Goal: Information Seeking & Learning: Learn about a topic

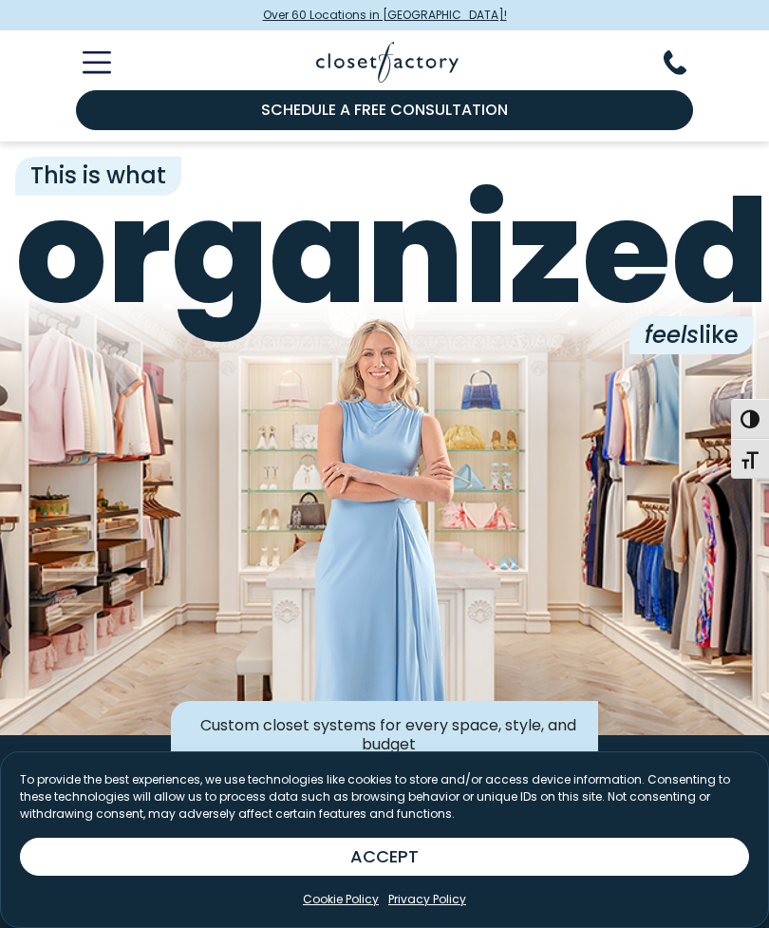
click at [372, 858] on button "ACCEPT" at bounding box center [384, 857] width 729 height 38
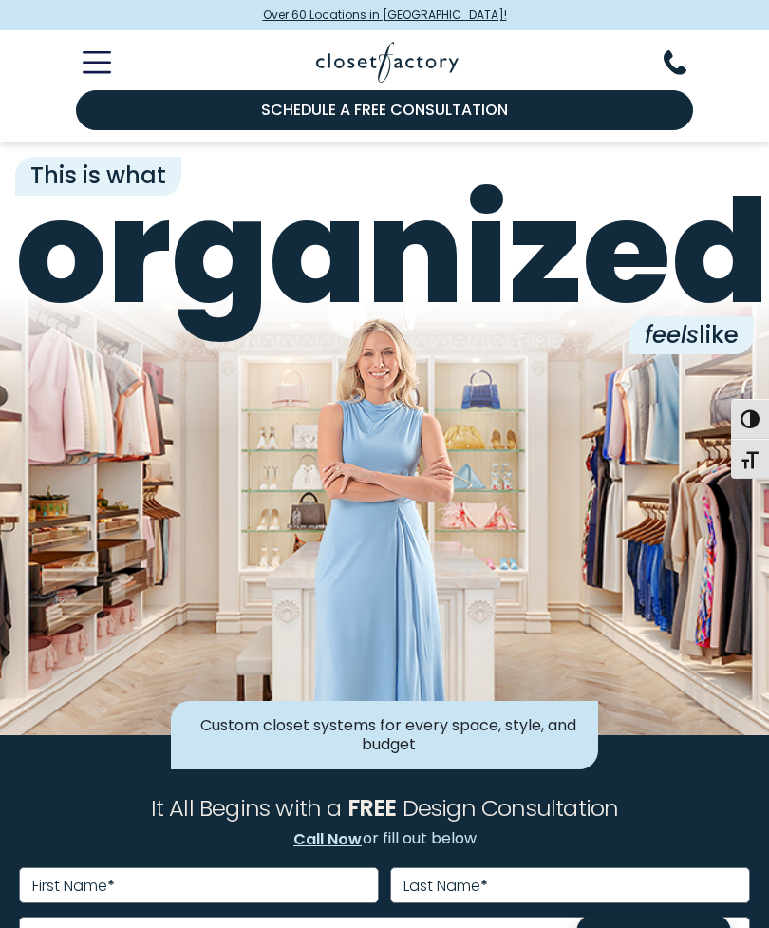
click at [96, 73] on button "Toggle Mobile Menu" at bounding box center [85, 62] width 51 height 23
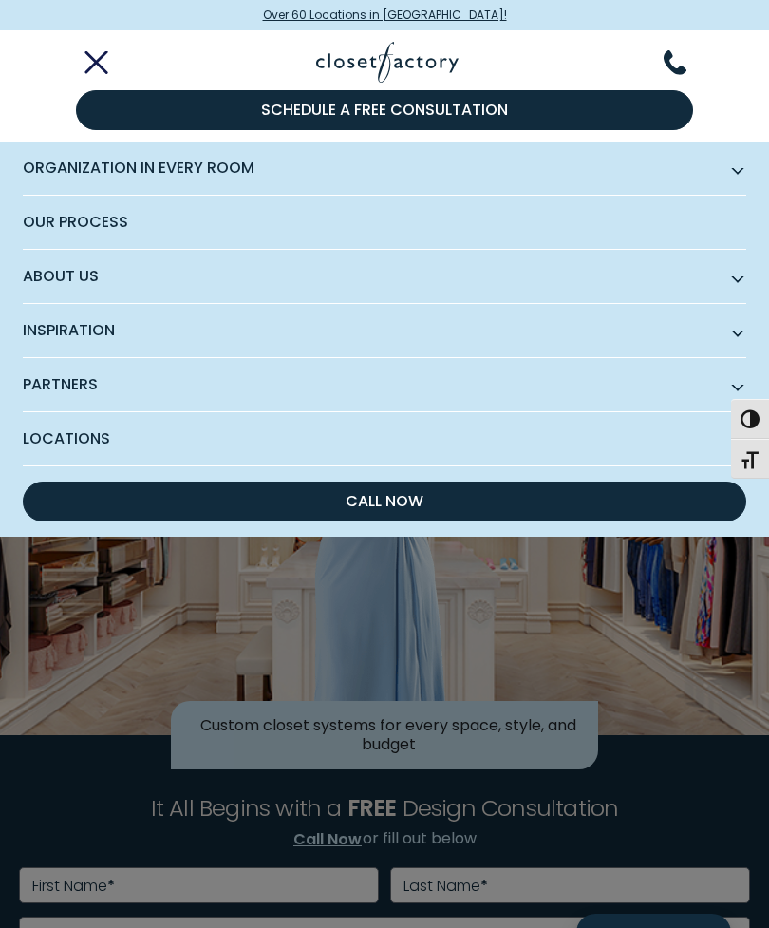
click at [738, 172] on span "Subnav Button - Organization in Every Room" at bounding box center [737, 167] width 9 height 9
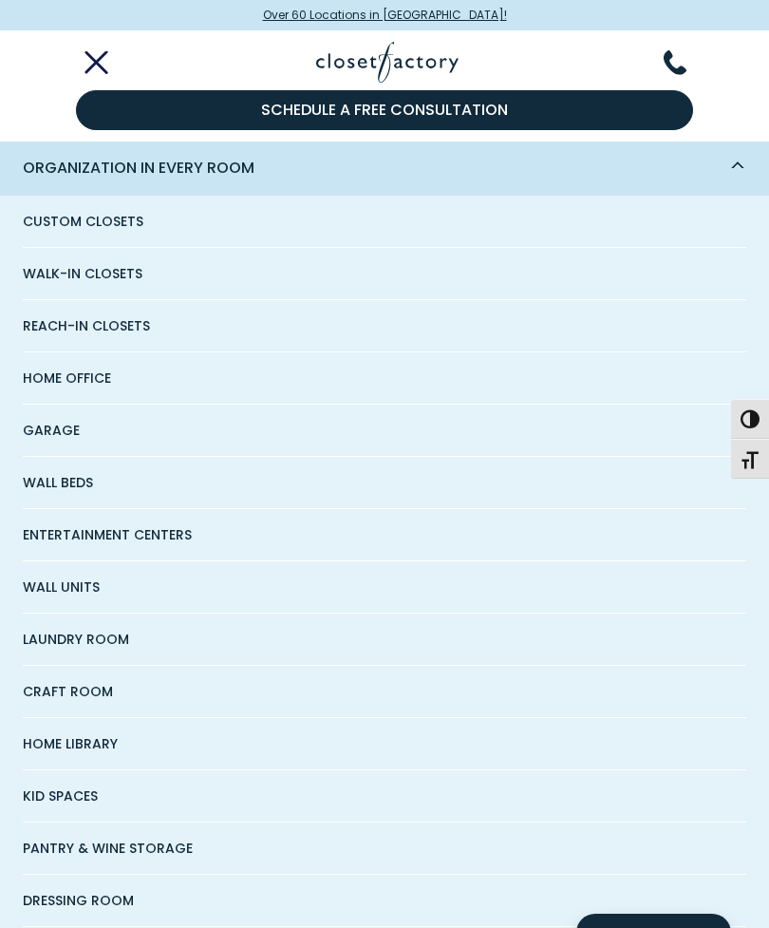
scroll to position [11, 0]
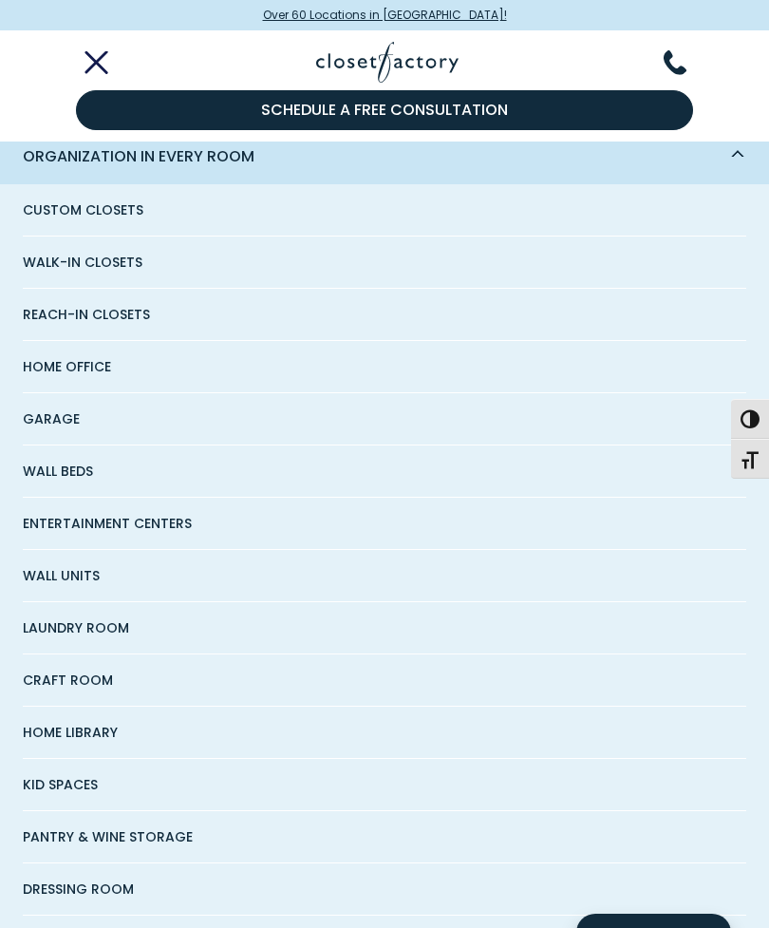
click at [85, 835] on span "Pantry & Wine Storage" at bounding box center [108, 836] width 170 height 51
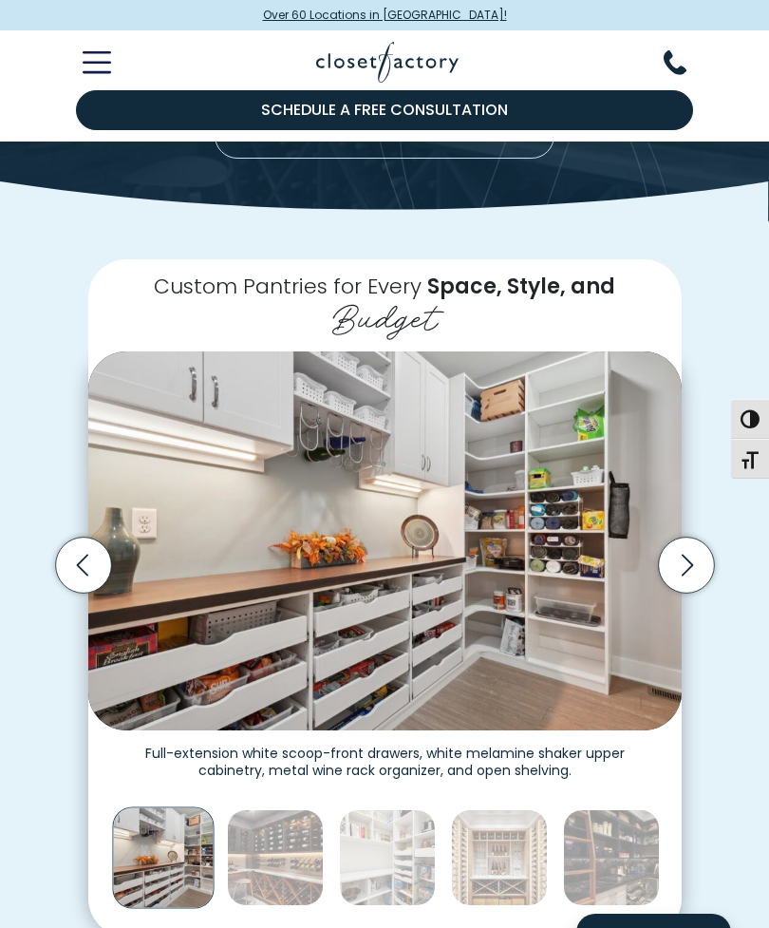
scroll to position [243, 0]
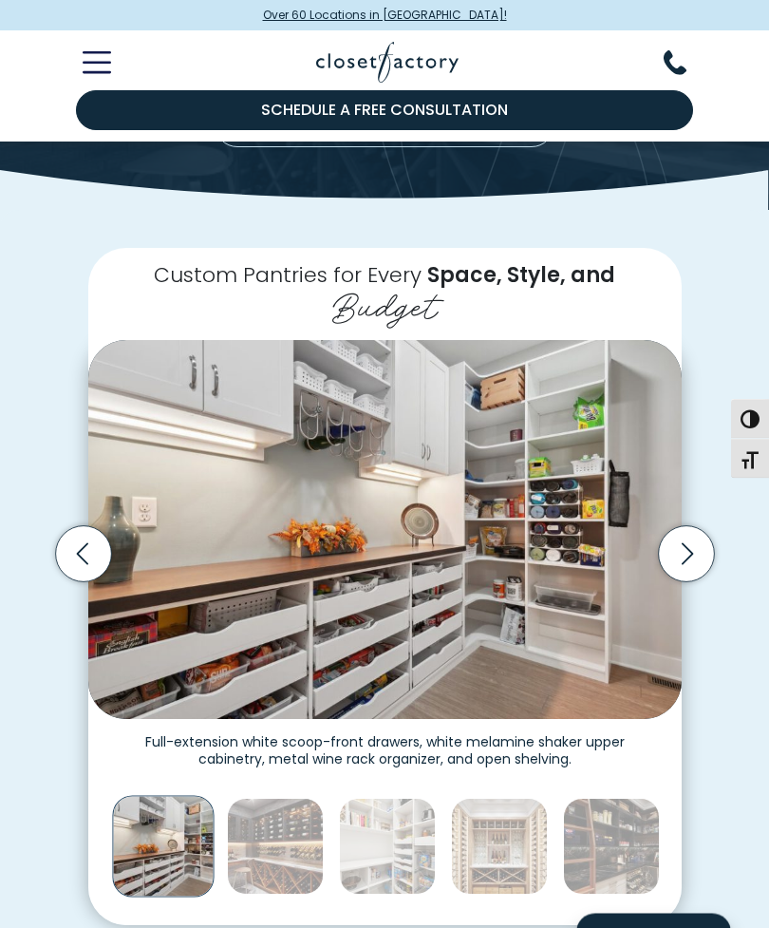
click at [685, 544] on icon "Next slide" at bounding box center [686, 555] width 11 height 22
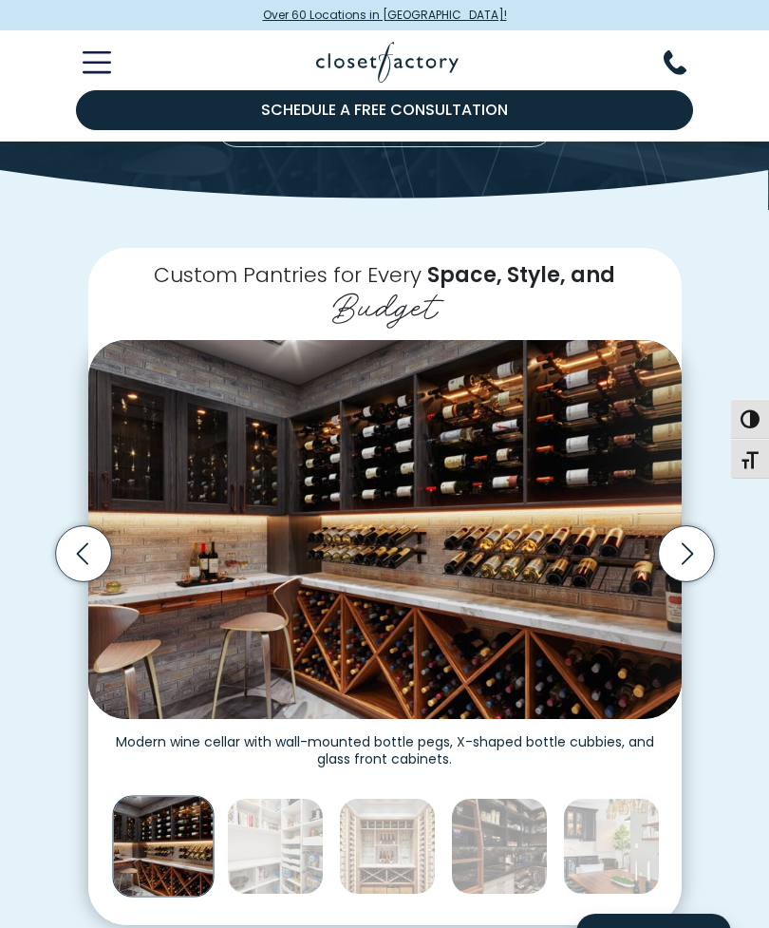
click at [679, 533] on icon "Next slide" at bounding box center [686, 554] width 56 height 56
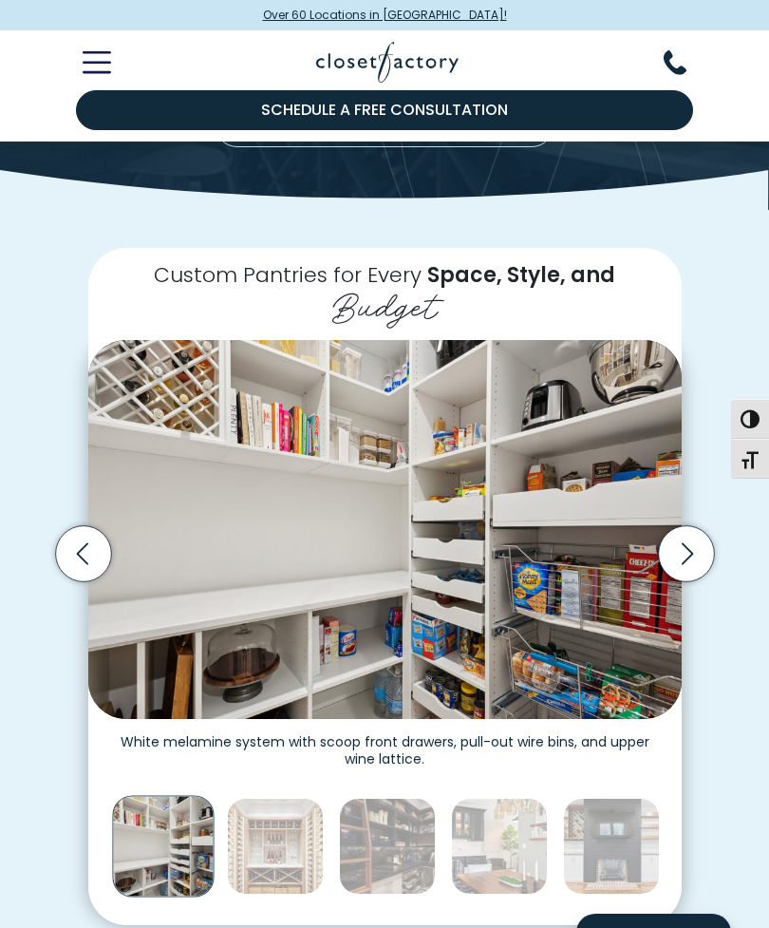
click at [686, 529] on icon "Next slide" at bounding box center [686, 554] width 56 height 56
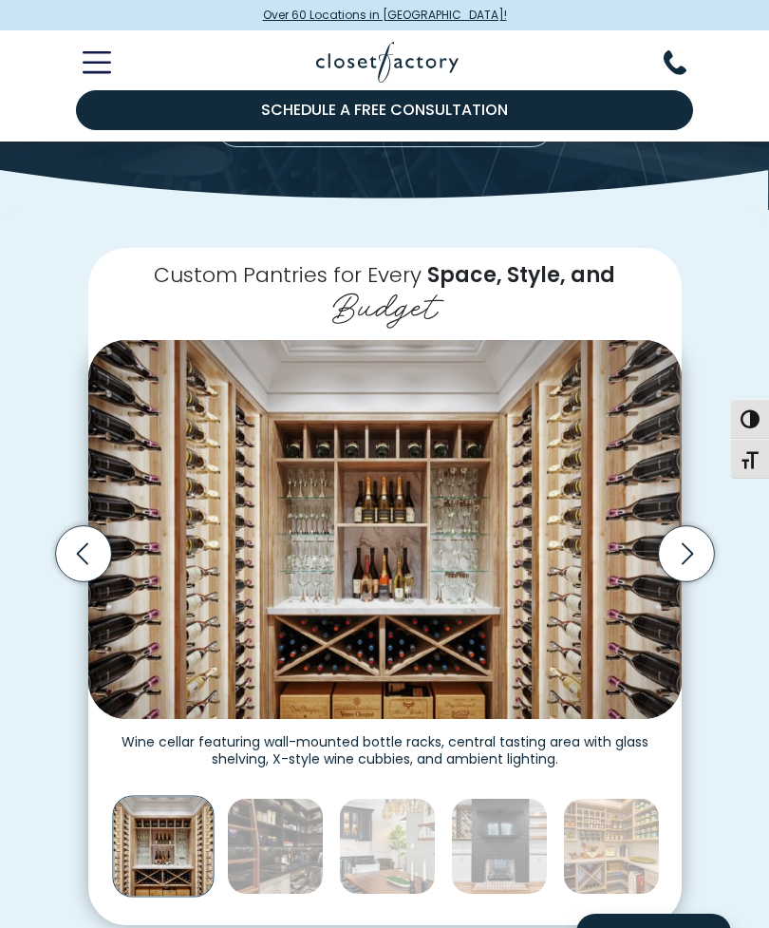
click at [689, 532] on icon "Next slide" at bounding box center [686, 554] width 56 height 56
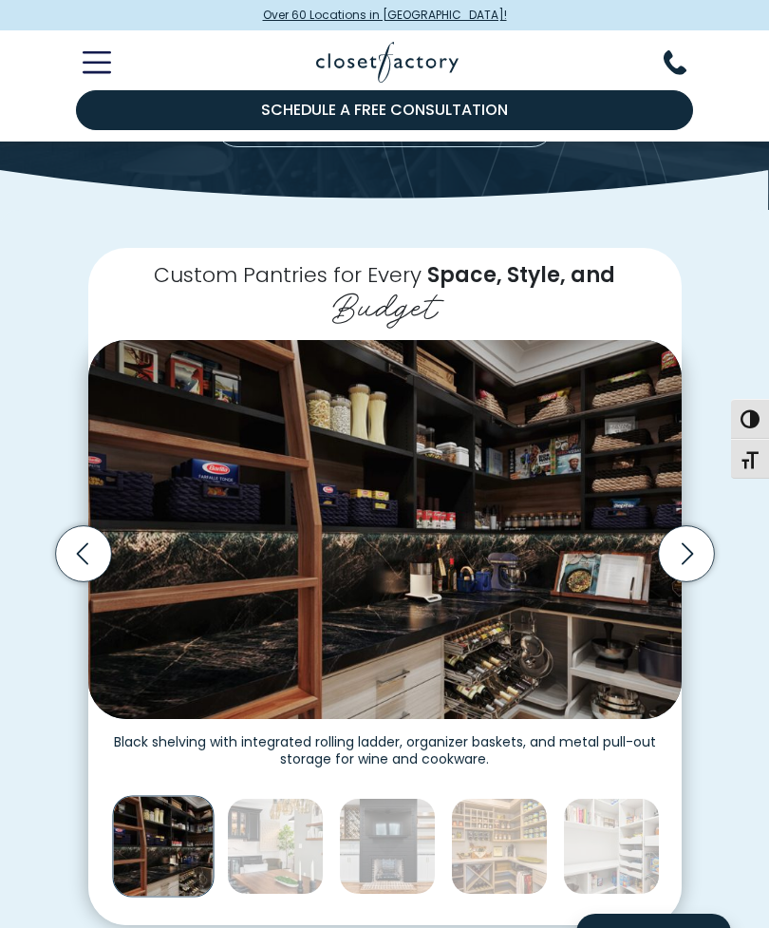
click at [685, 529] on icon "Next slide" at bounding box center [686, 554] width 56 height 56
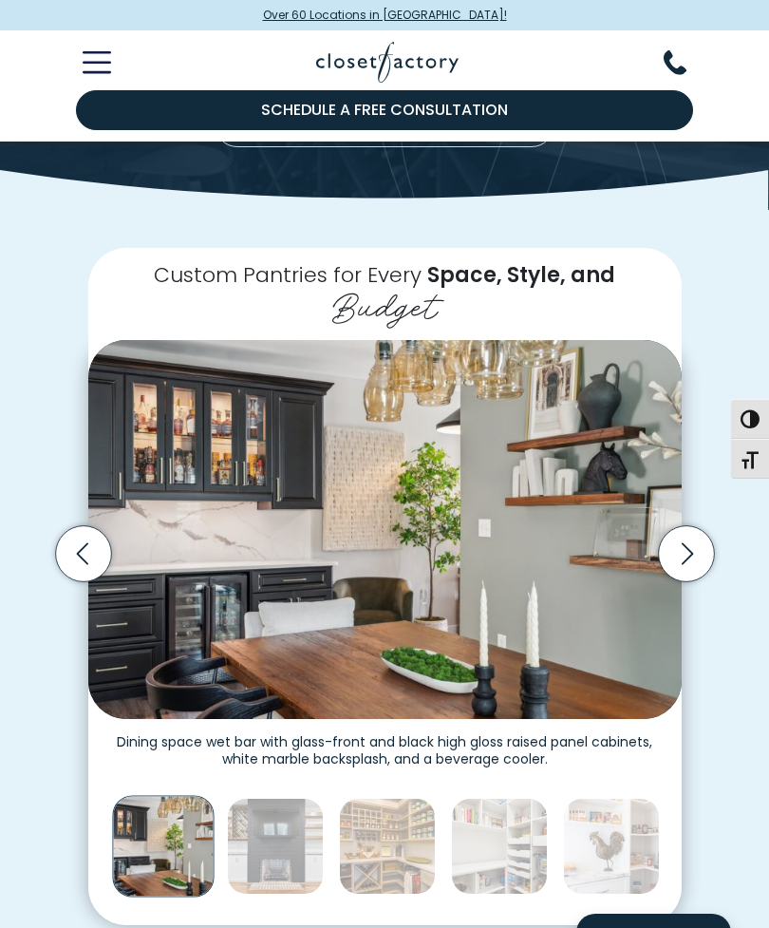
click at [691, 532] on icon "Next slide" at bounding box center [686, 554] width 56 height 56
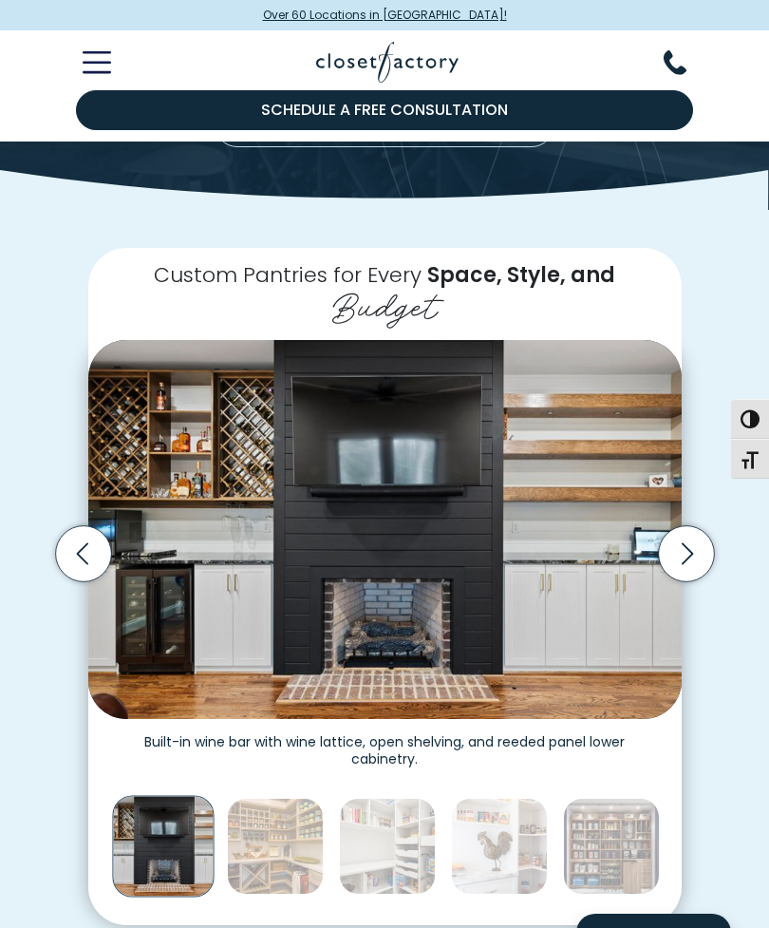
click at [693, 526] on icon "Next slide" at bounding box center [686, 554] width 56 height 56
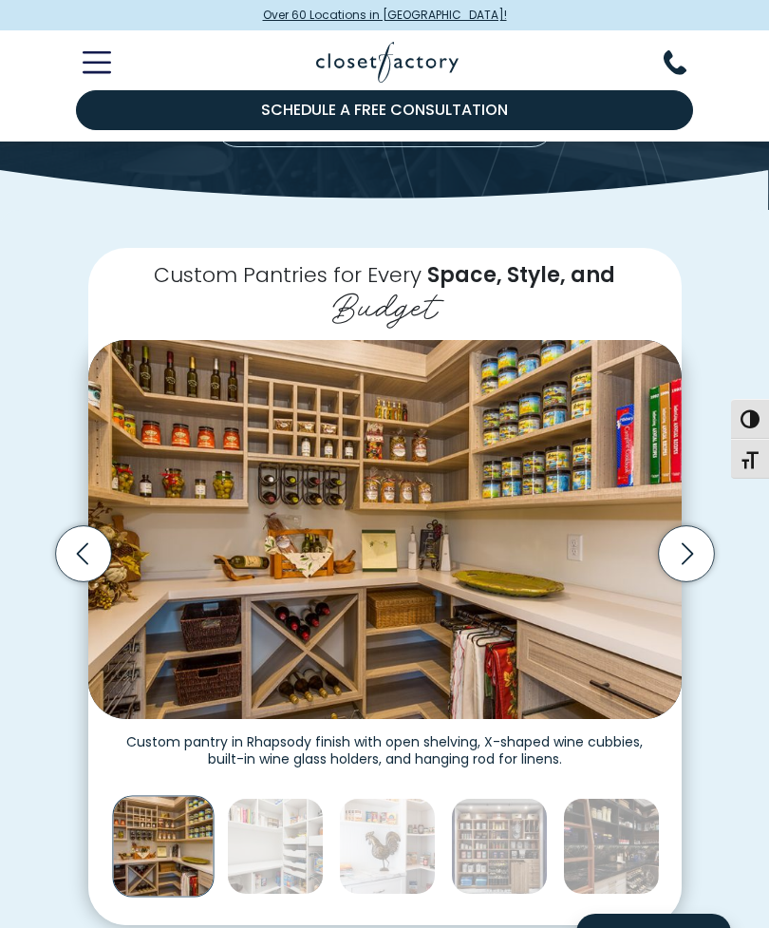
click at [689, 533] on icon "Next slide" at bounding box center [686, 554] width 56 height 56
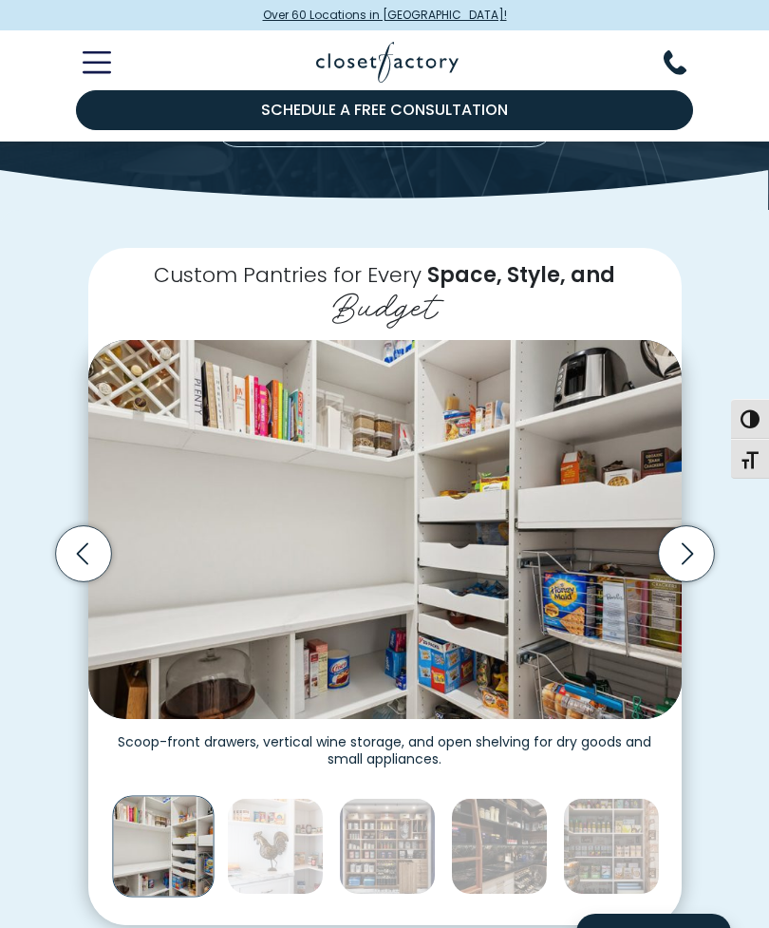
click at [681, 531] on icon "Next slide" at bounding box center [686, 554] width 56 height 56
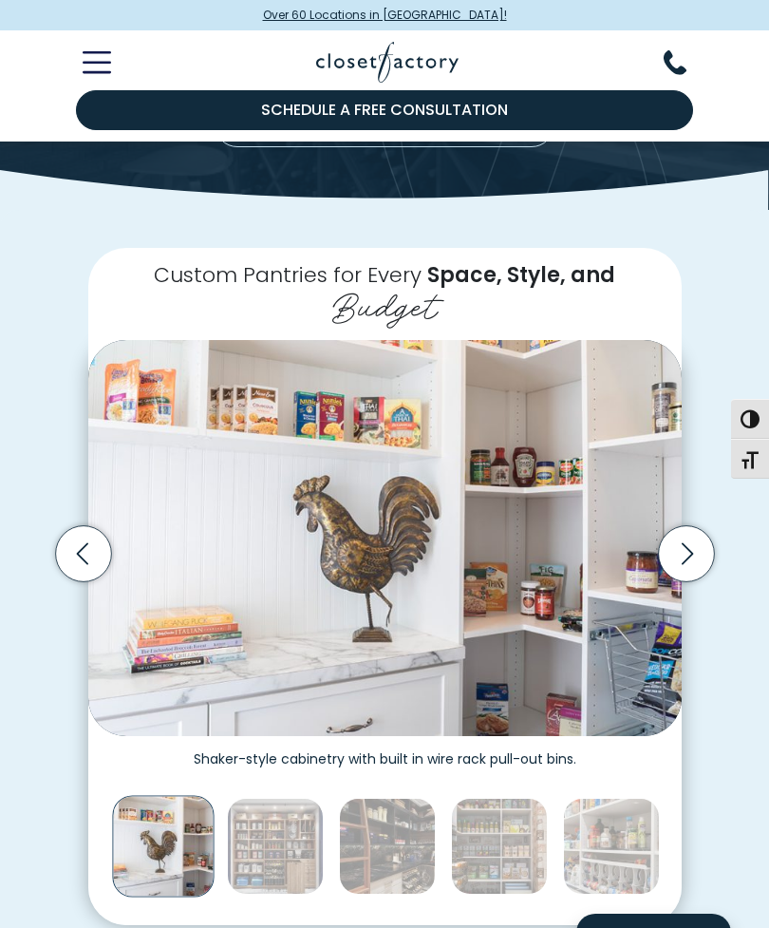
click at [682, 532] on icon "Next slide" at bounding box center [686, 554] width 56 height 56
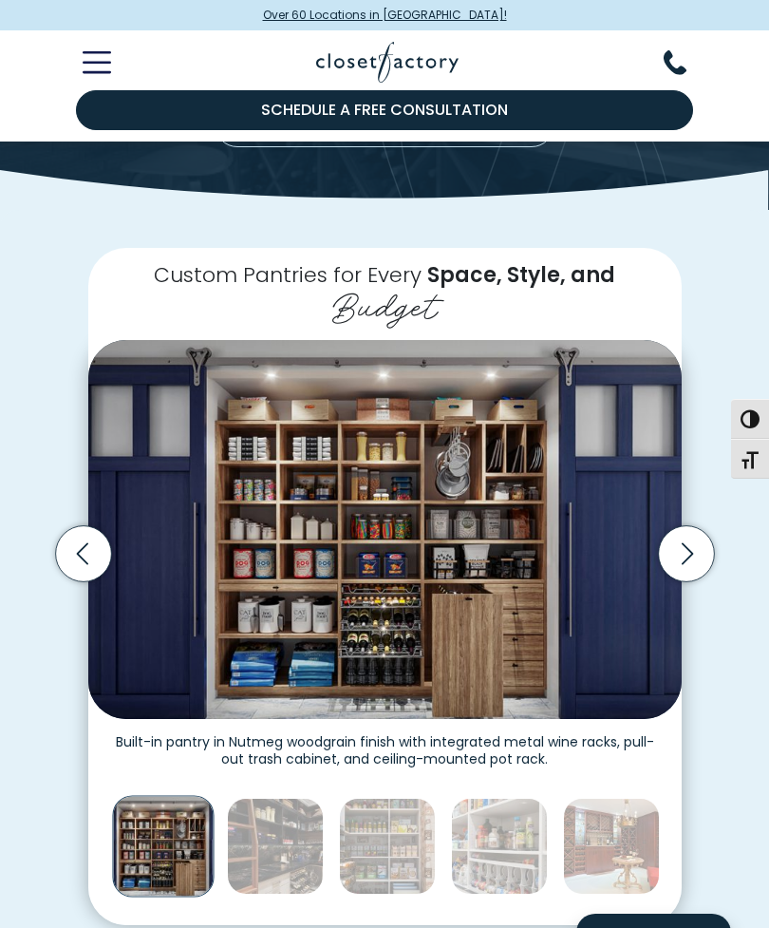
click at [691, 526] on icon "Next slide" at bounding box center [686, 554] width 56 height 56
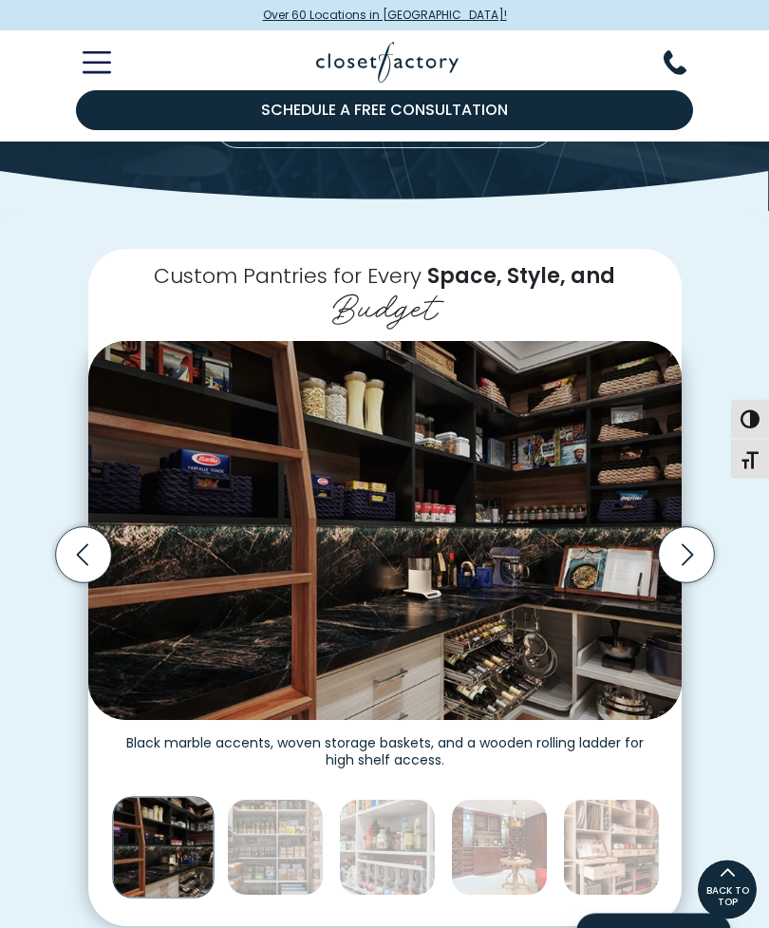
scroll to position [243, 0]
click at [686, 547] on icon "Next slide" at bounding box center [686, 555] width 56 height 56
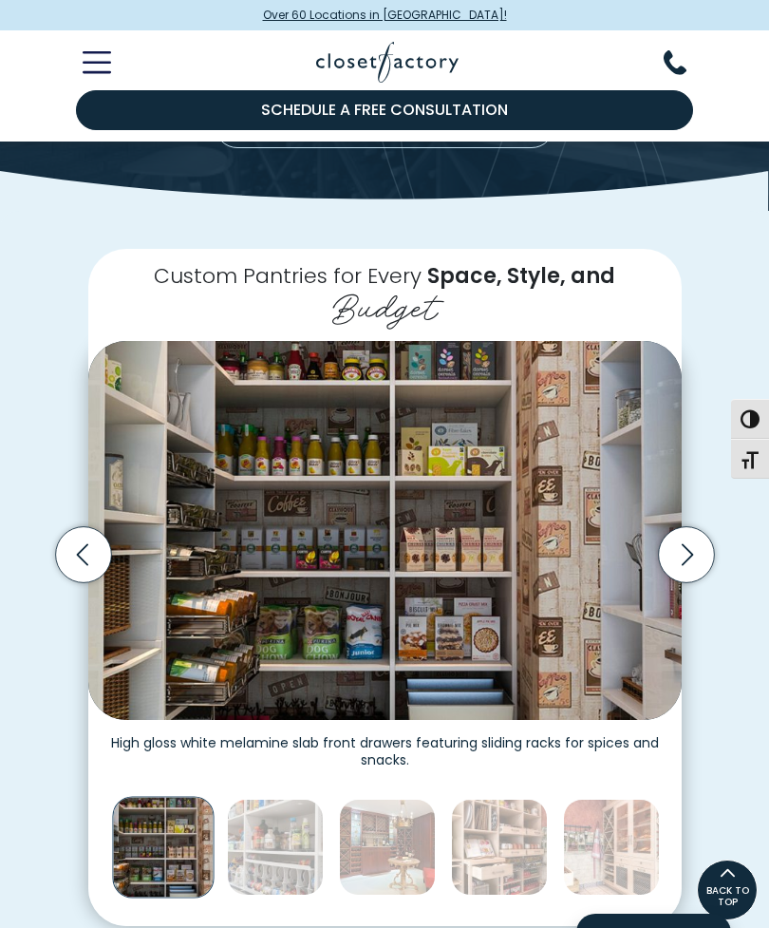
click at [693, 532] on icon "Next slide" at bounding box center [686, 555] width 56 height 56
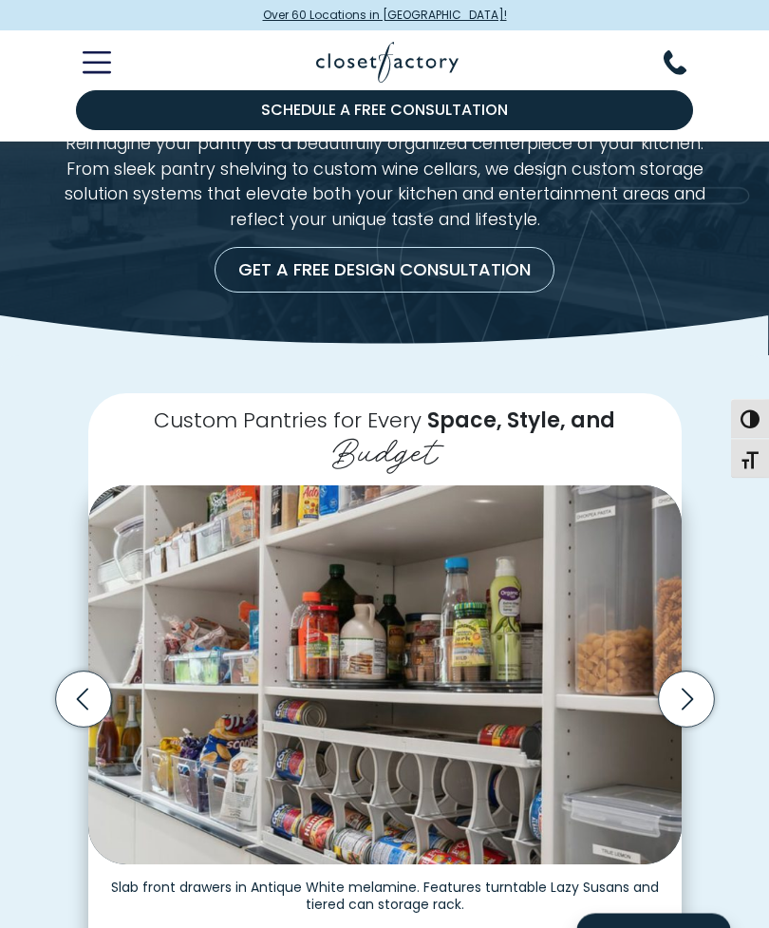
scroll to position [0, 0]
